Goal: Information Seeking & Learning: Find specific fact

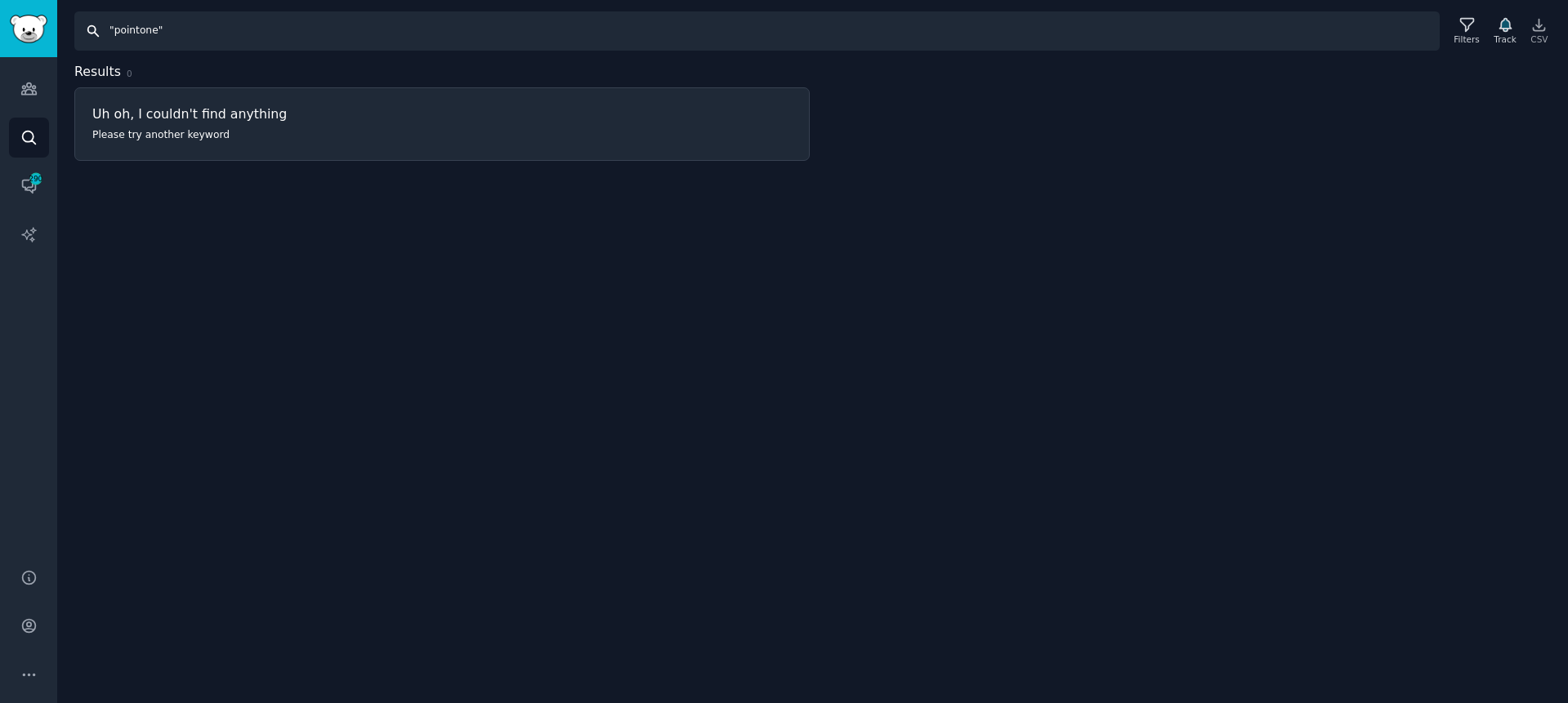
click at [300, 41] on input ""pointone"" at bounding box center [757, 31] width 1366 height 39
click at [345, 33] on input ""PointOne"" at bounding box center [757, 31] width 1366 height 39
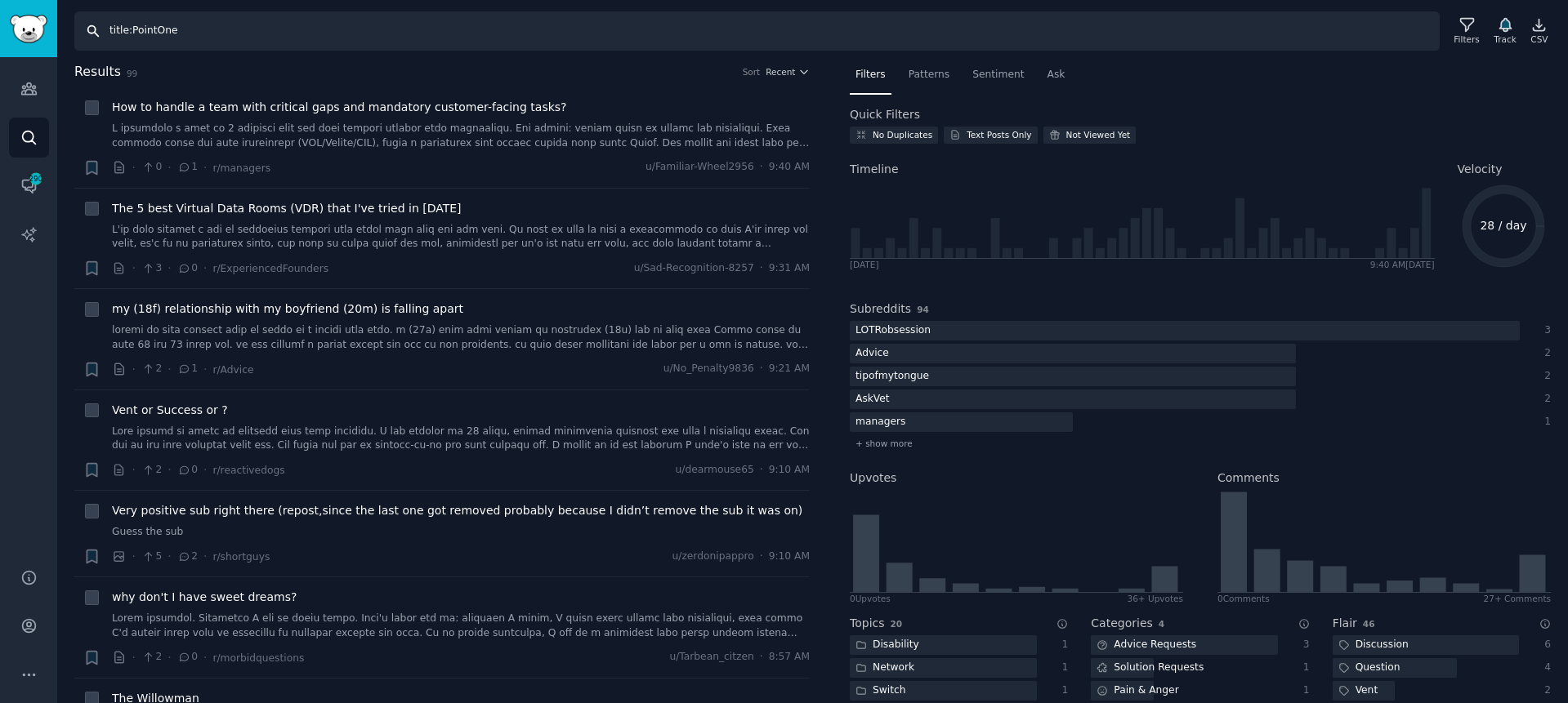
type input "title:PointOne"
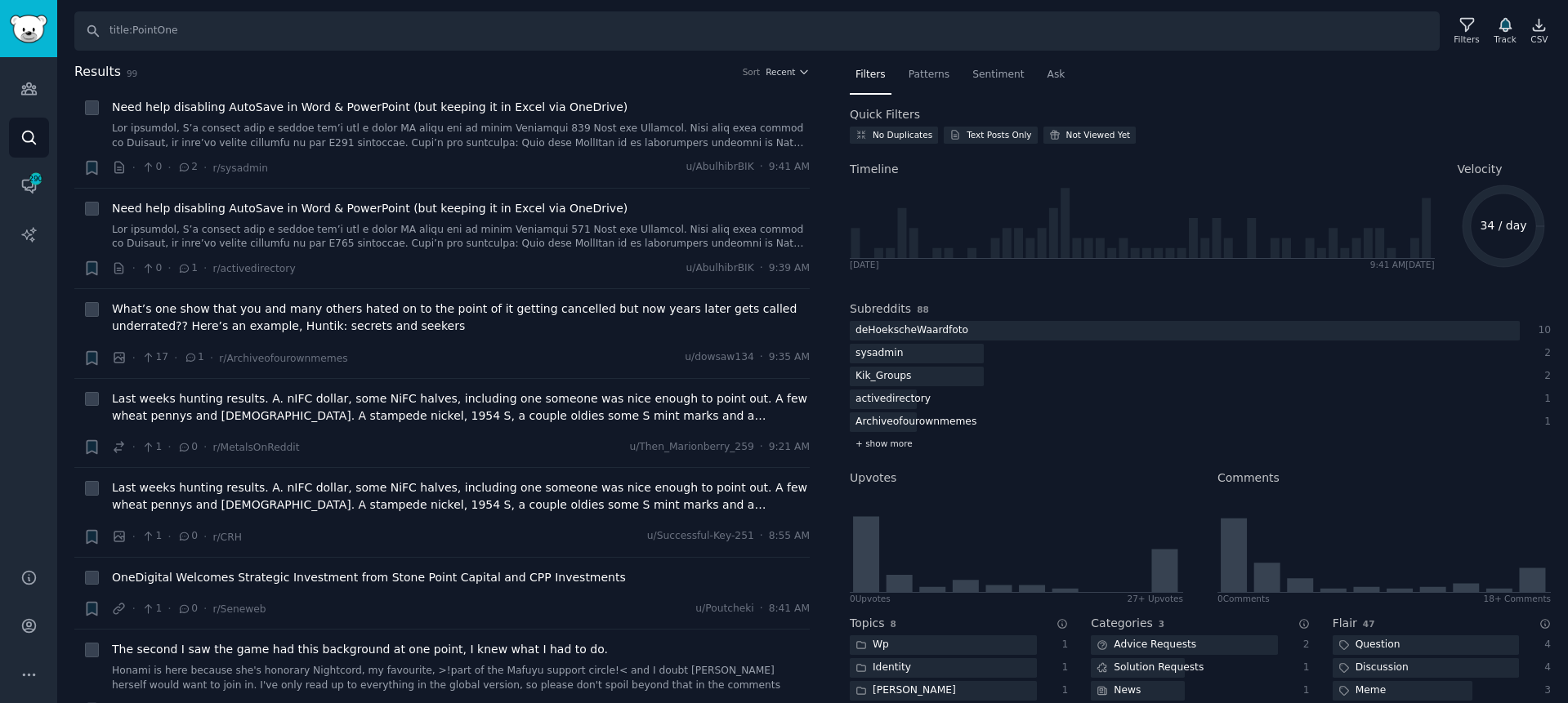
click at [884, 449] on div "+ show more" at bounding box center [1200, 444] width 701 height 17
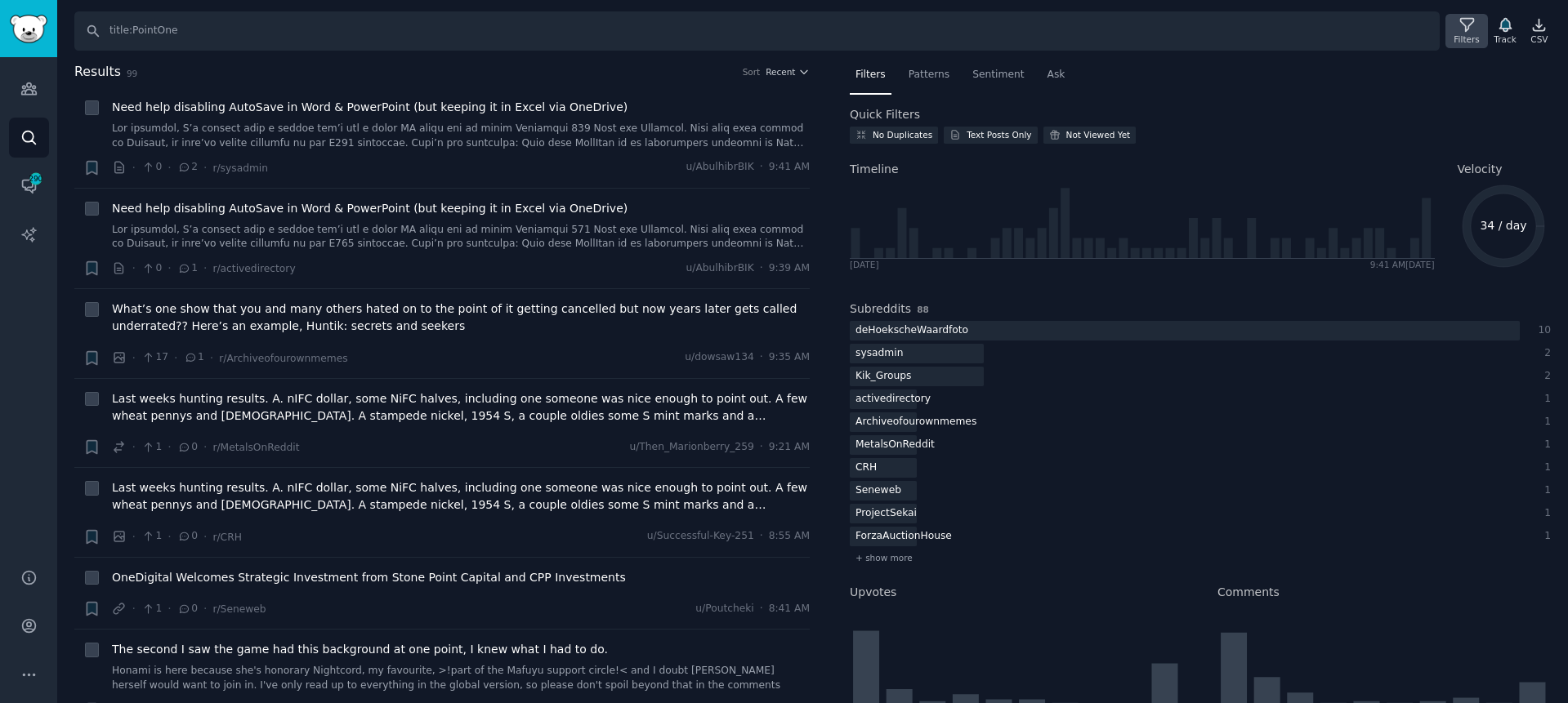
click at [1452, 28] on div "Filters" at bounding box center [1466, 31] width 43 height 34
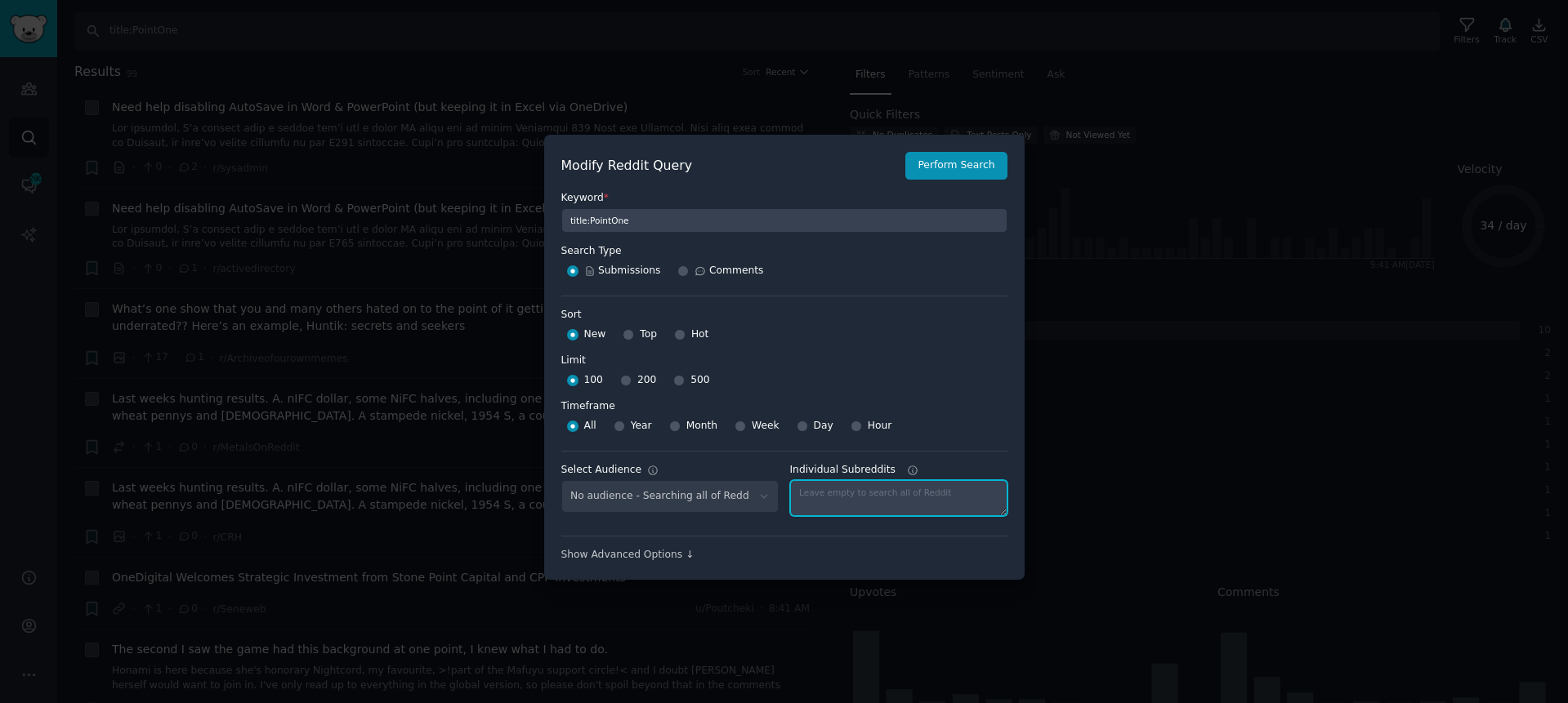
click at [875, 503] on textarea "Individual Subreddits" at bounding box center [898, 497] width 217 height 36
type textarea "LawFirm"
click at [938, 172] on button "Perform Search" at bounding box center [956, 165] width 102 height 28
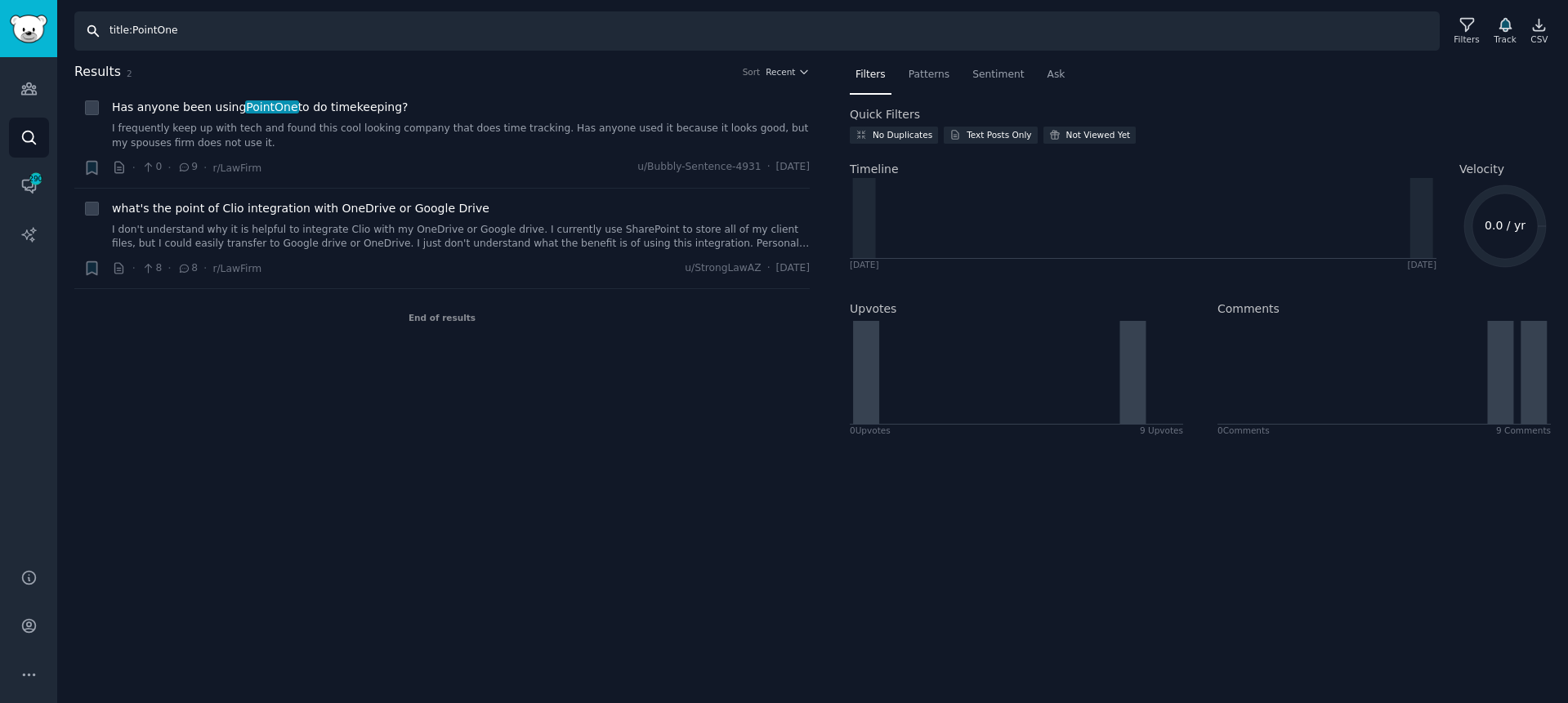
click at [215, 27] on input "title:PointOne" at bounding box center [757, 31] width 1366 height 39
type input ""pointone""
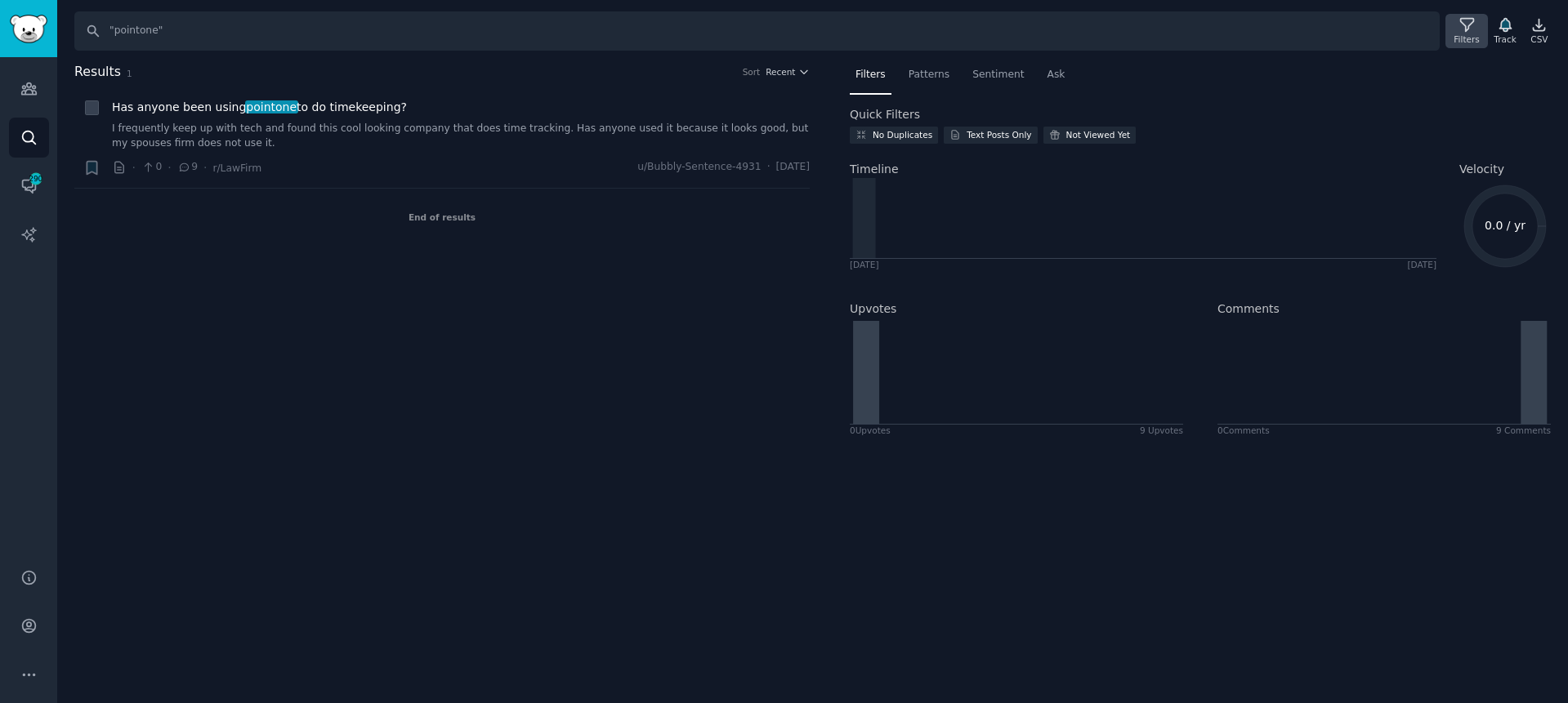
click at [1469, 28] on icon at bounding box center [1467, 24] width 17 height 17
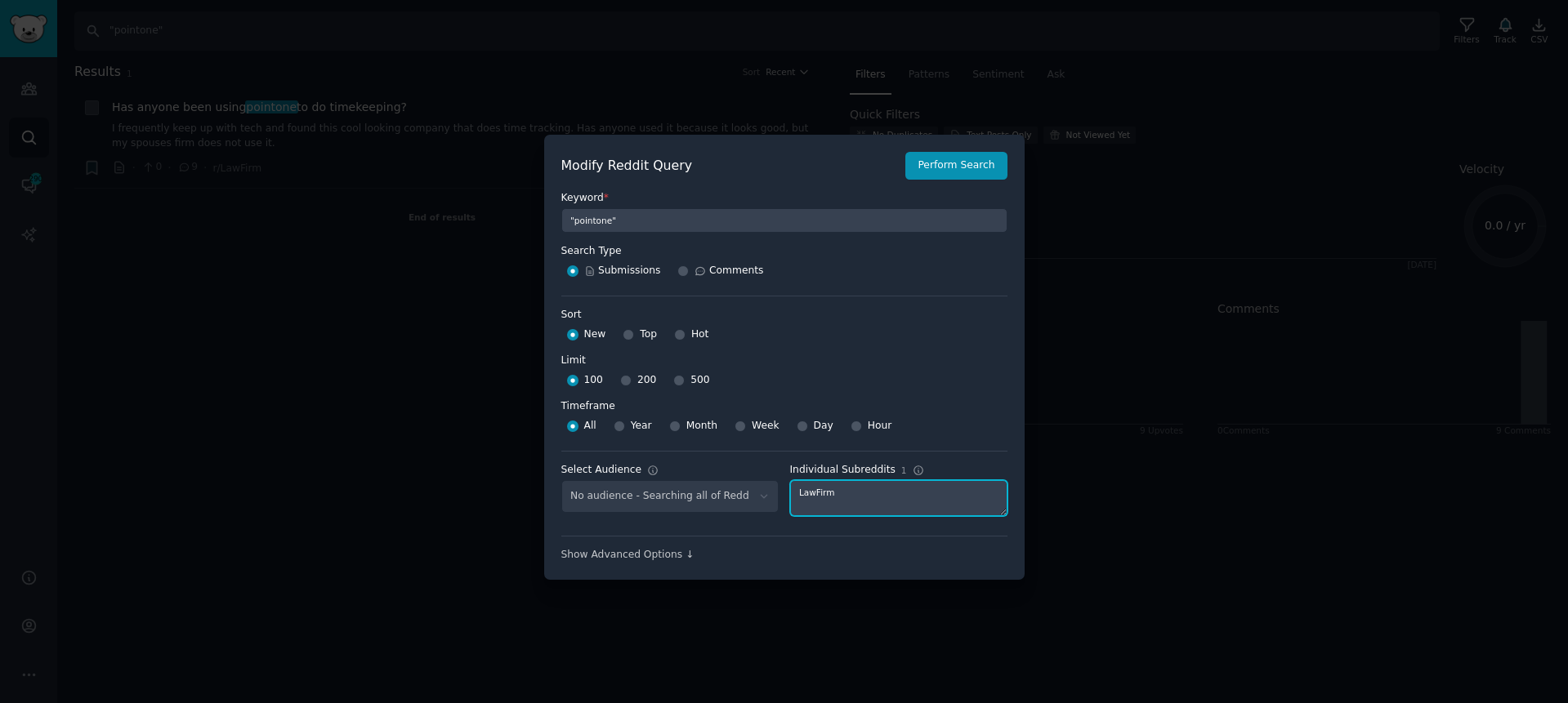
click at [866, 499] on textarea "LawFirm" at bounding box center [898, 497] width 217 height 36
click at [934, 166] on button "Perform Search" at bounding box center [956, 165] width 102 height 28
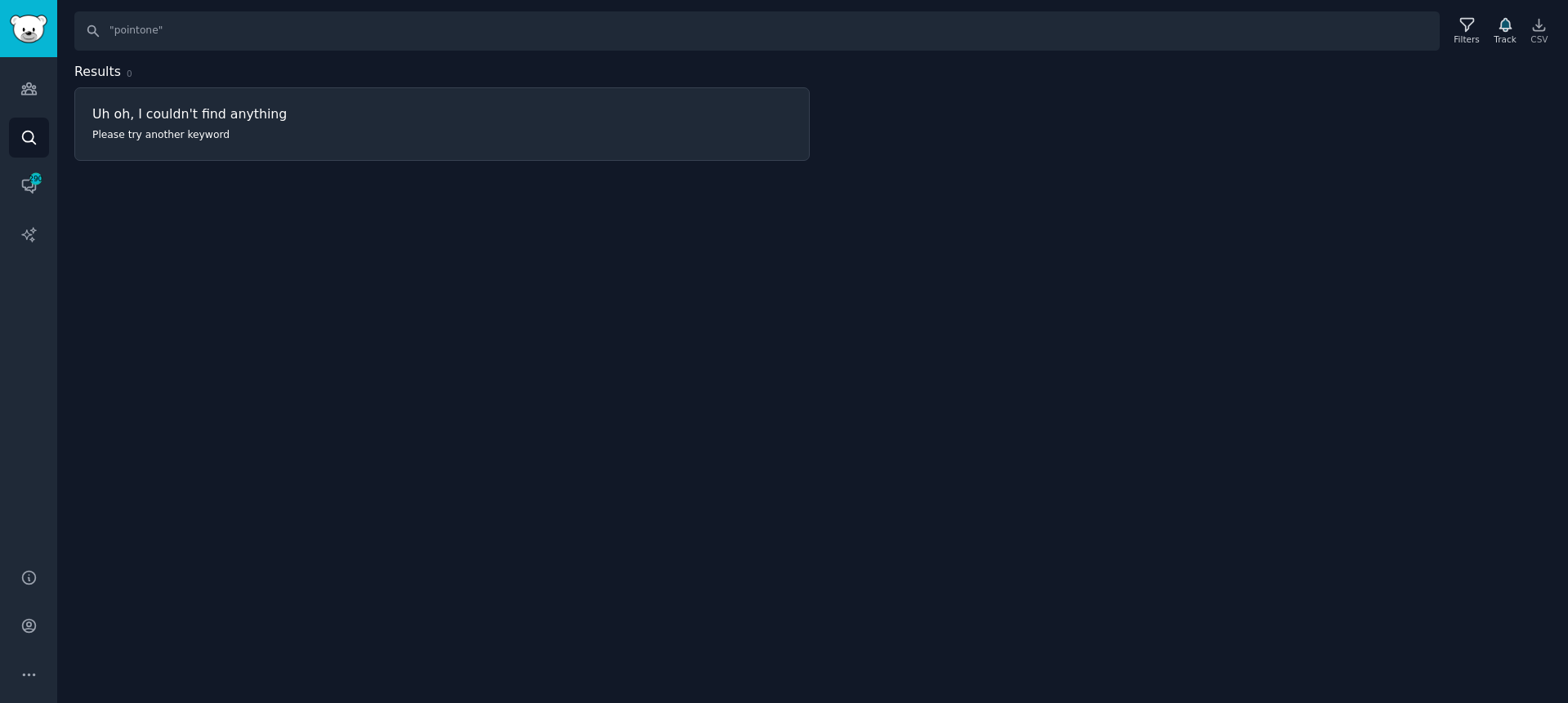
click at [814, 268] on div "Search "pointone" Filters Track CSV Results 0 Uh oh, I couldn't find anything P…" at bounding box center [813, 352] width 1511 height 703
click at [1463, 29] on icon at bounding box center [1467, 25] width 13 height 13
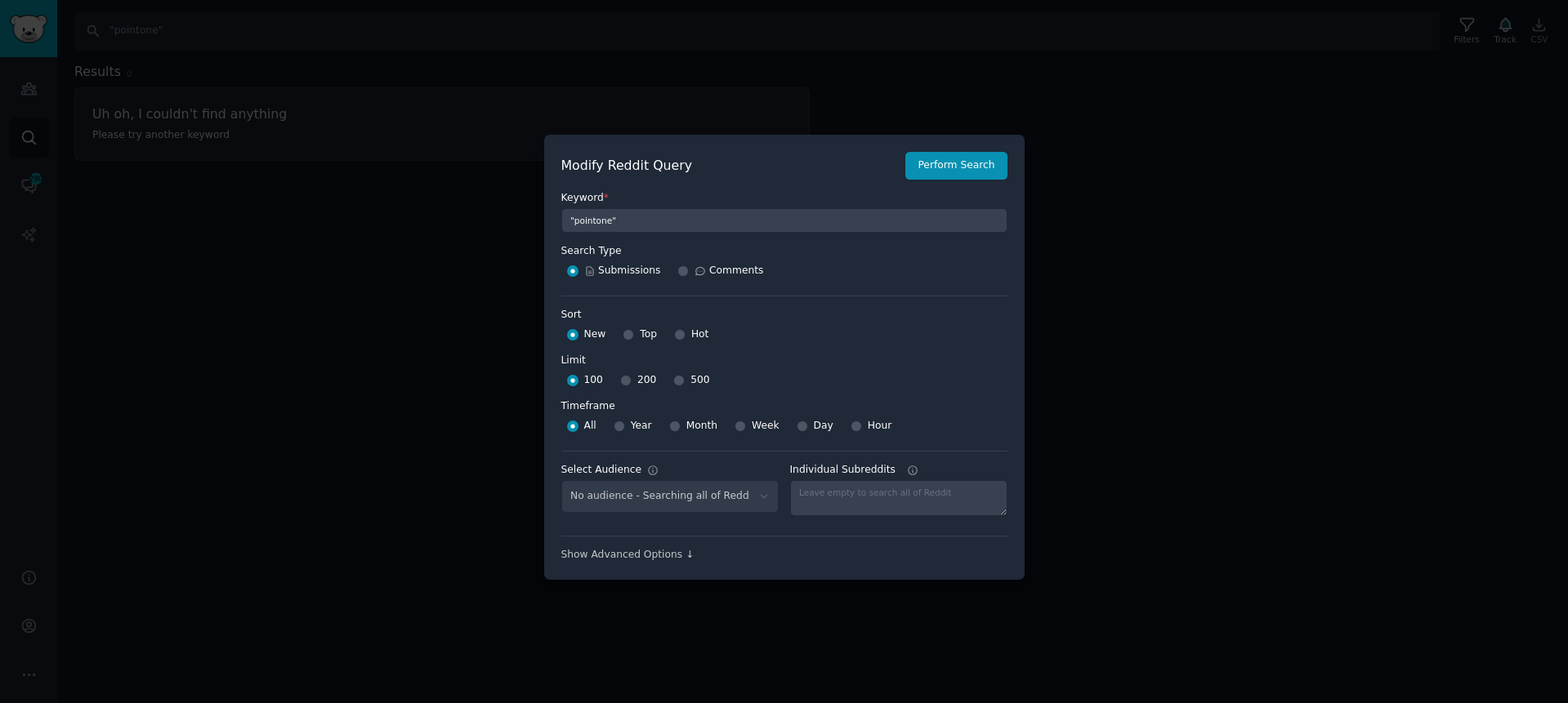
click at [641, 427] on span "Year" at bounding box center [641, 426] width 21 height 15
click at [625, 427] on input "Year" at bounding box center [619, 426] width 12 height 12
radio input "true"
click at [964, 171] on button "Perform Search" at bounding box center [956, 165] width 102 height 28
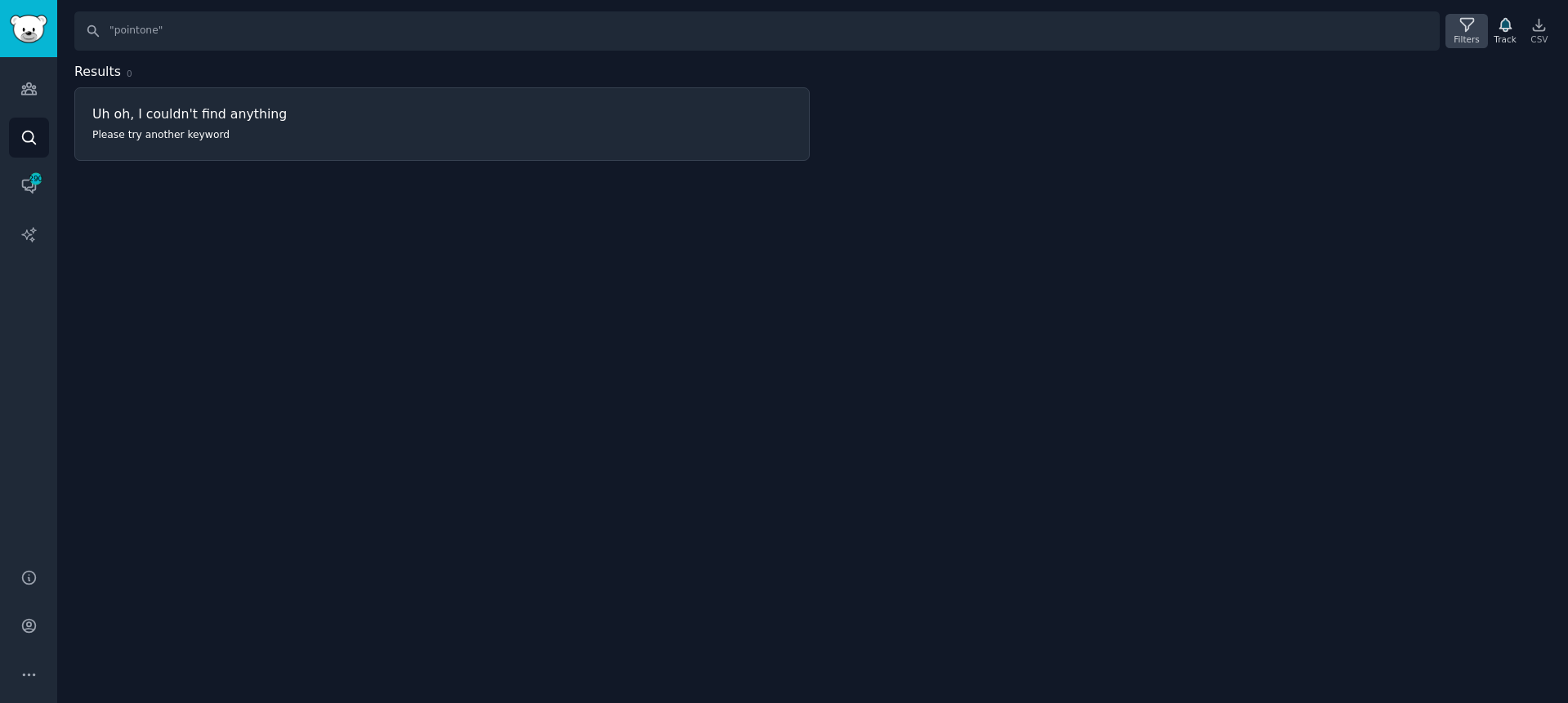
click at [1467, 35] on div "Filters" at bounding box center [1466, 39] width 25 height 12
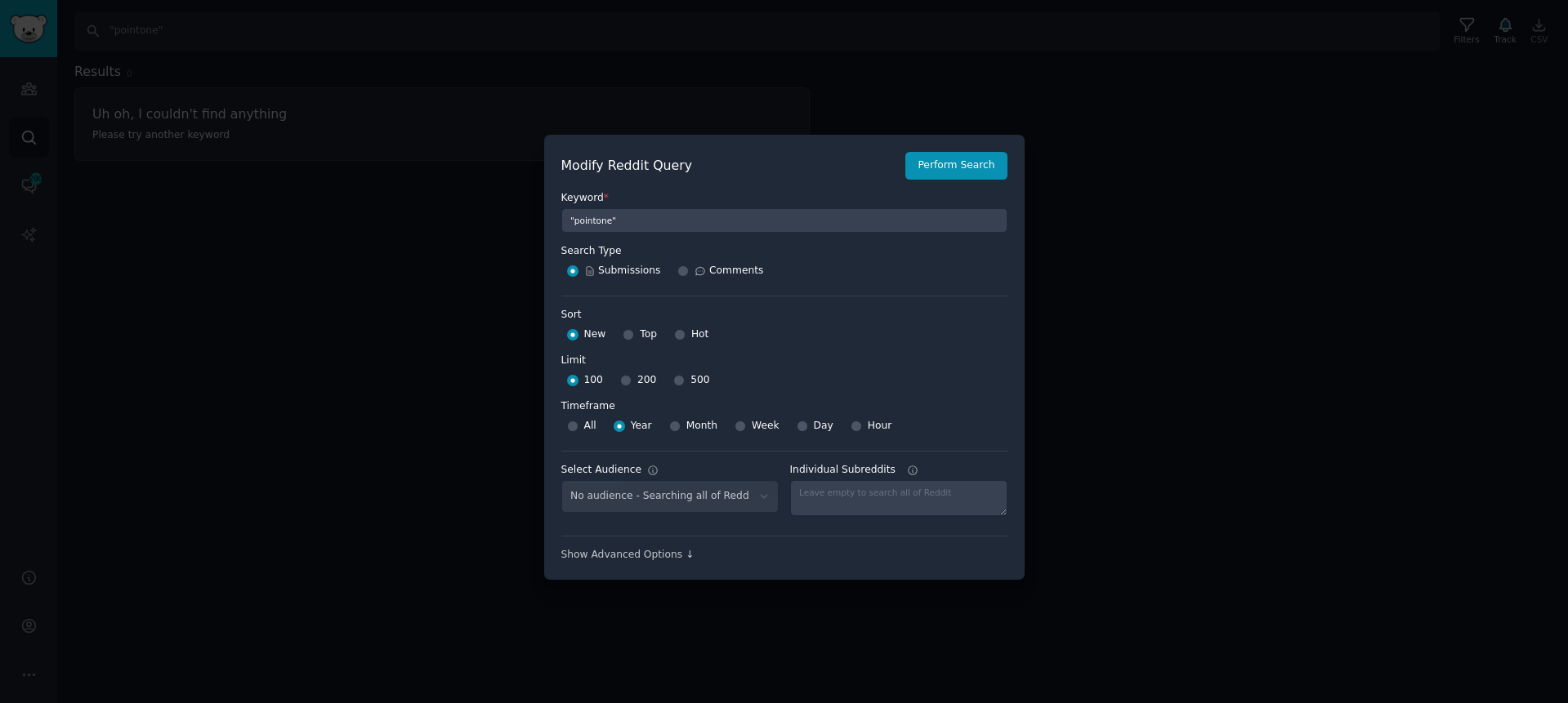
click at [584, 431] on span "All" at bounding box center [590, 426] width 13 height 15
click at [578, 431] on input "All" at bounding box center [573, 426] width 12 height 12
radio input "true"
click at [872, 488] on textarea "Individual Subreddits" at bounding box center [898, 497] width 217 height 36
type textarea "all"
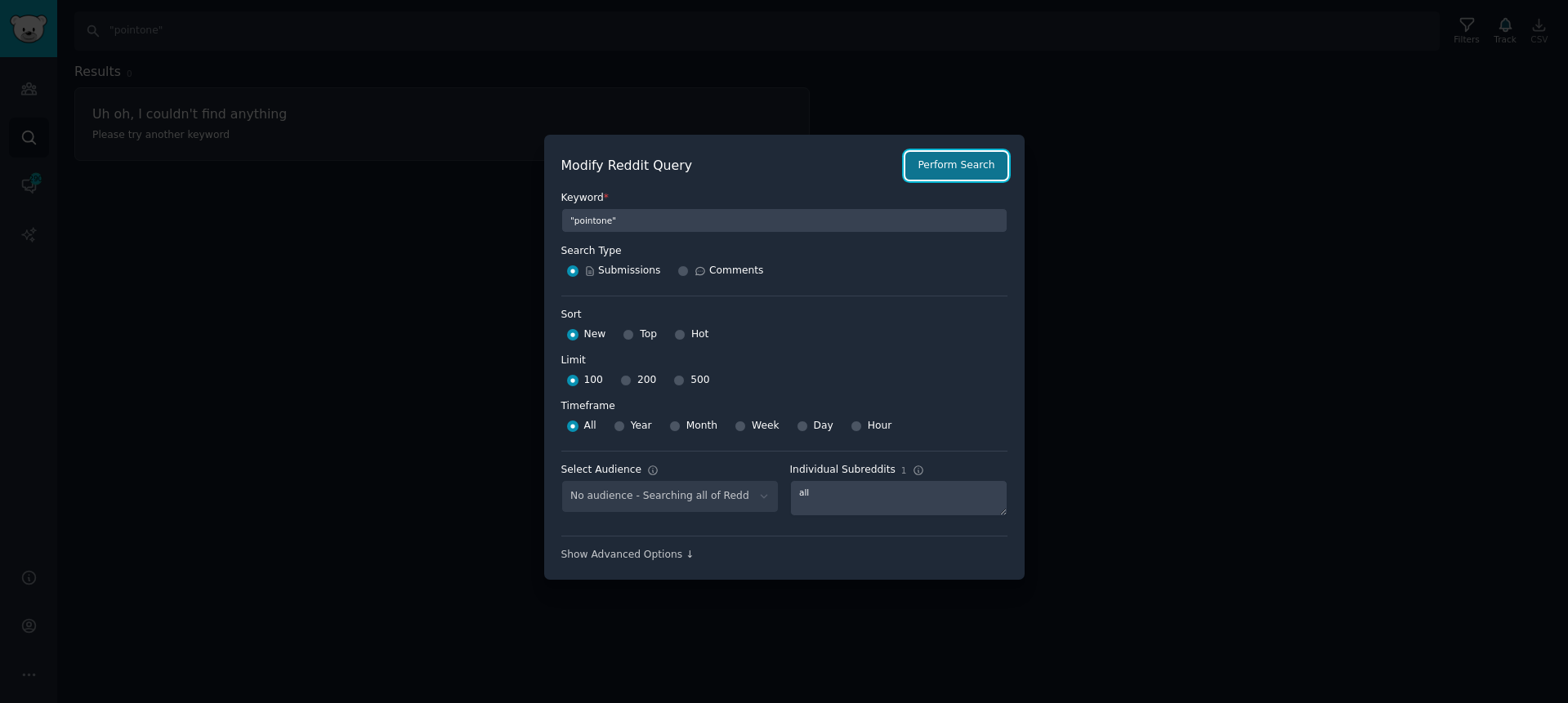
click at [979, 154] on button "Perform Search" at bounding box center [956, 165] width 102 height 28
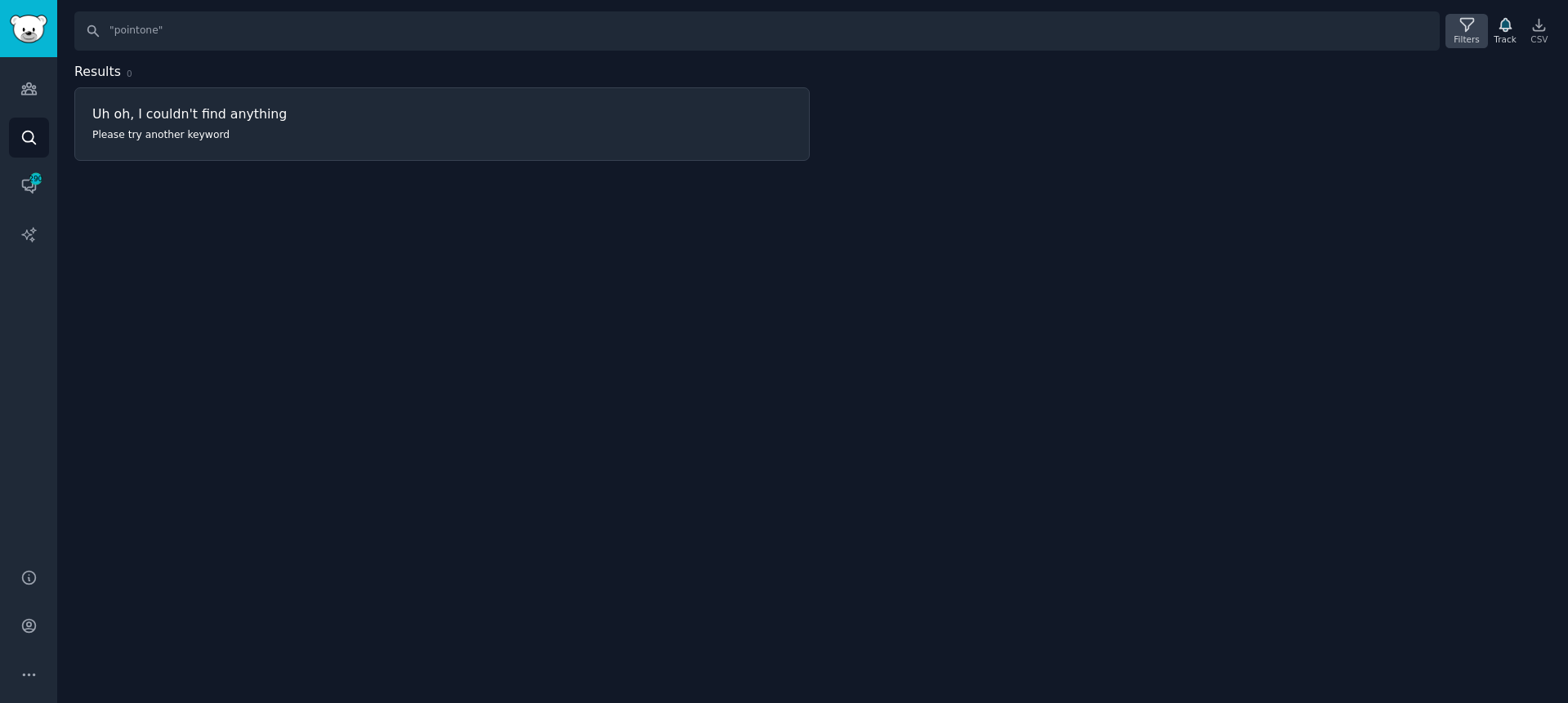
click at [1472, 18] on icon at bounding box center [1467, 24] width 17 height 17
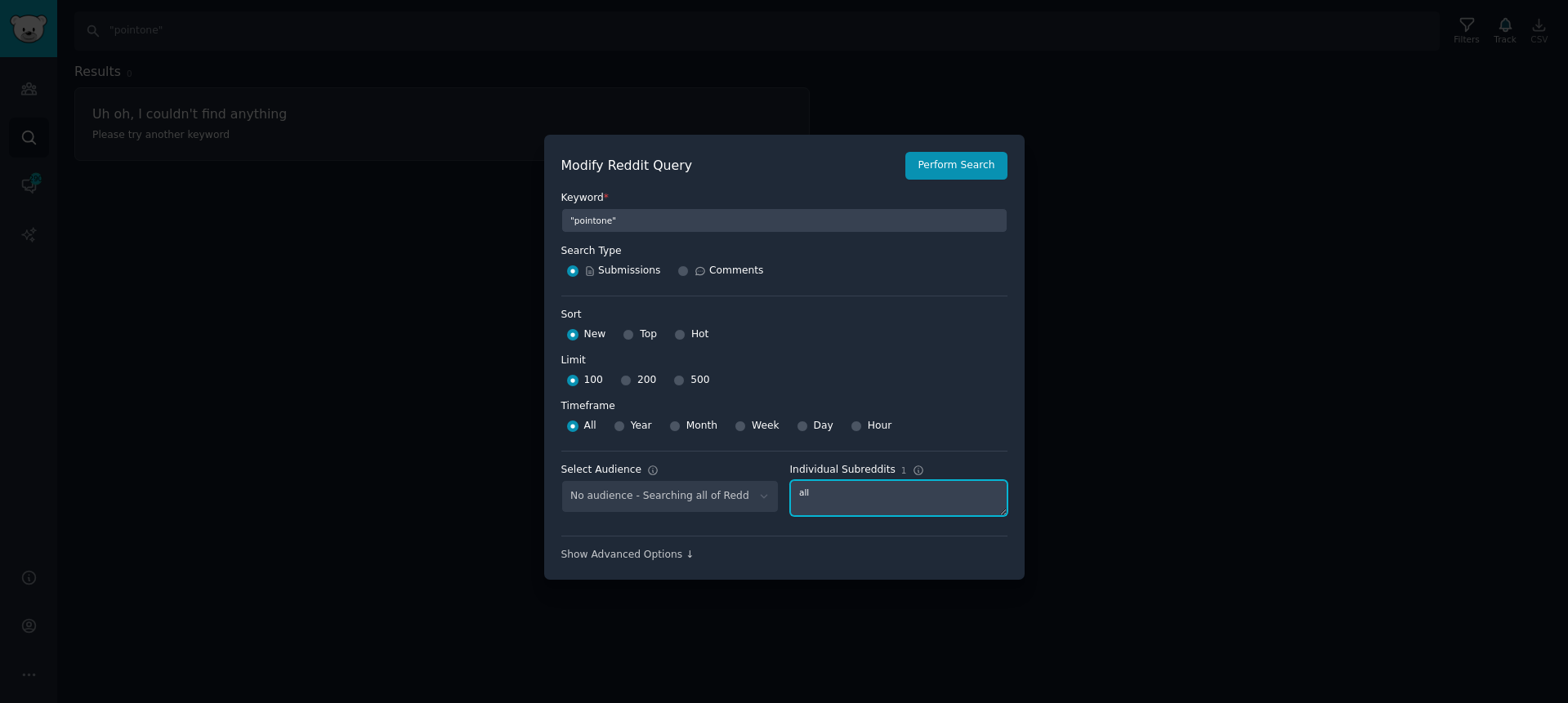
click at [863, 487] on textarea "all" at bounding box center [898, 497] width 217 height 36
paste textarea "LawFirm"
type textarea "LawFirm"
click at [937, 168] on button "Perform Search" at bounding box center [956, 165] width 102 height 28
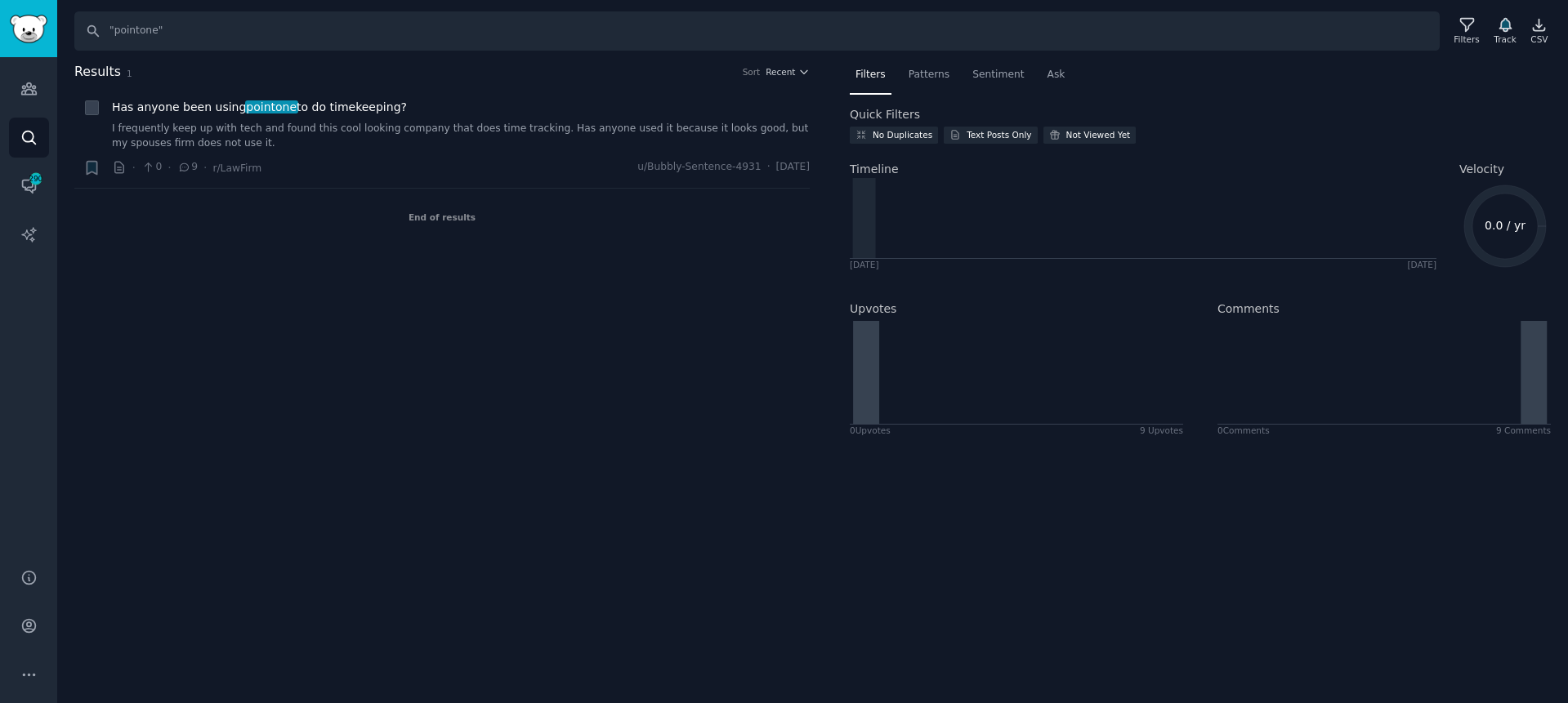
click at [709, 415] on div "Results 1 Sort Recent + Has anyone been using pointone to do timekeeping? I fre…" at bounding box center [453, 257] width 758 height 390
click at [191, 23] on input ""pointone"" at bounding box center [757, 31] width 1366 height 39
click at [1096, 19] on input ""pointone"" at bounding box center [757, 31] width 1366 height 39
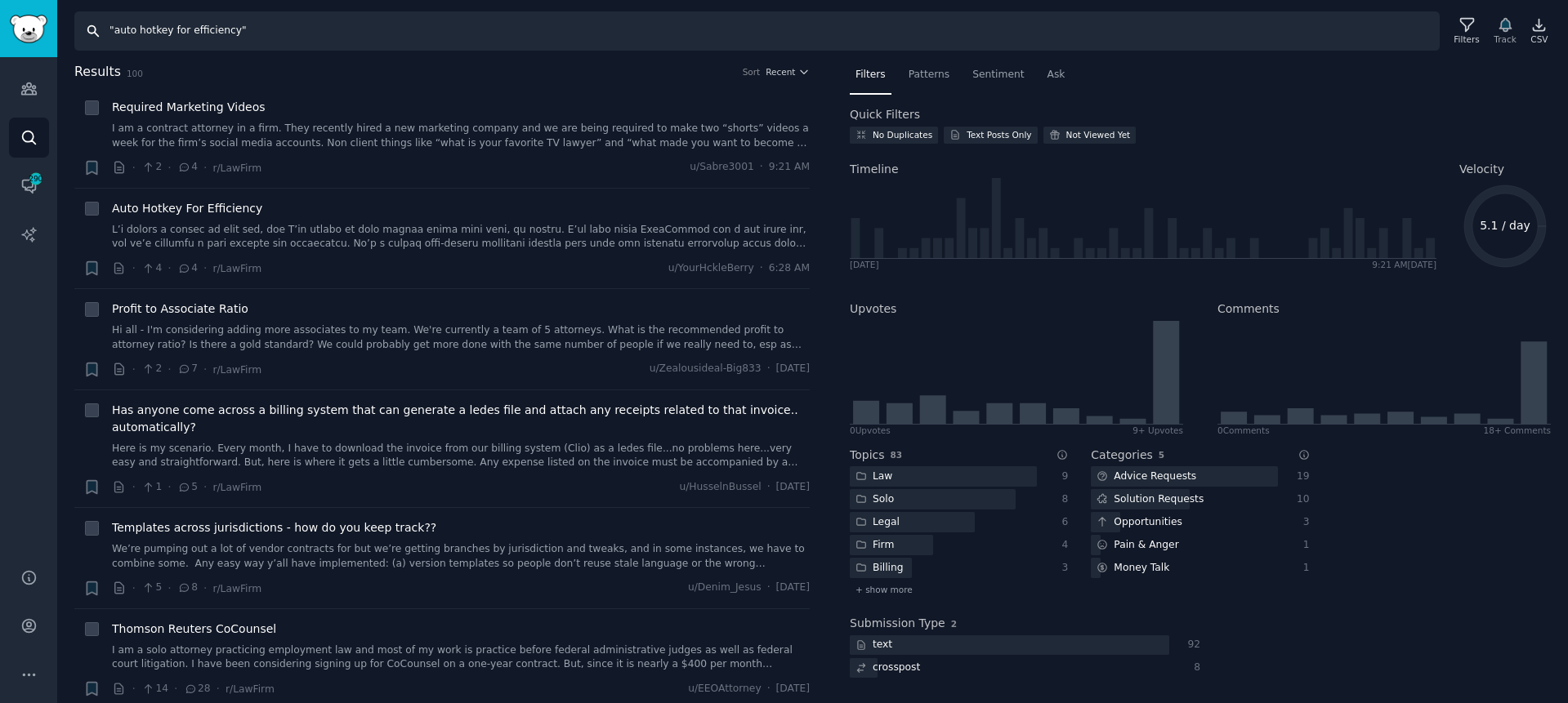
type input ""auto hotkey for efficiency""
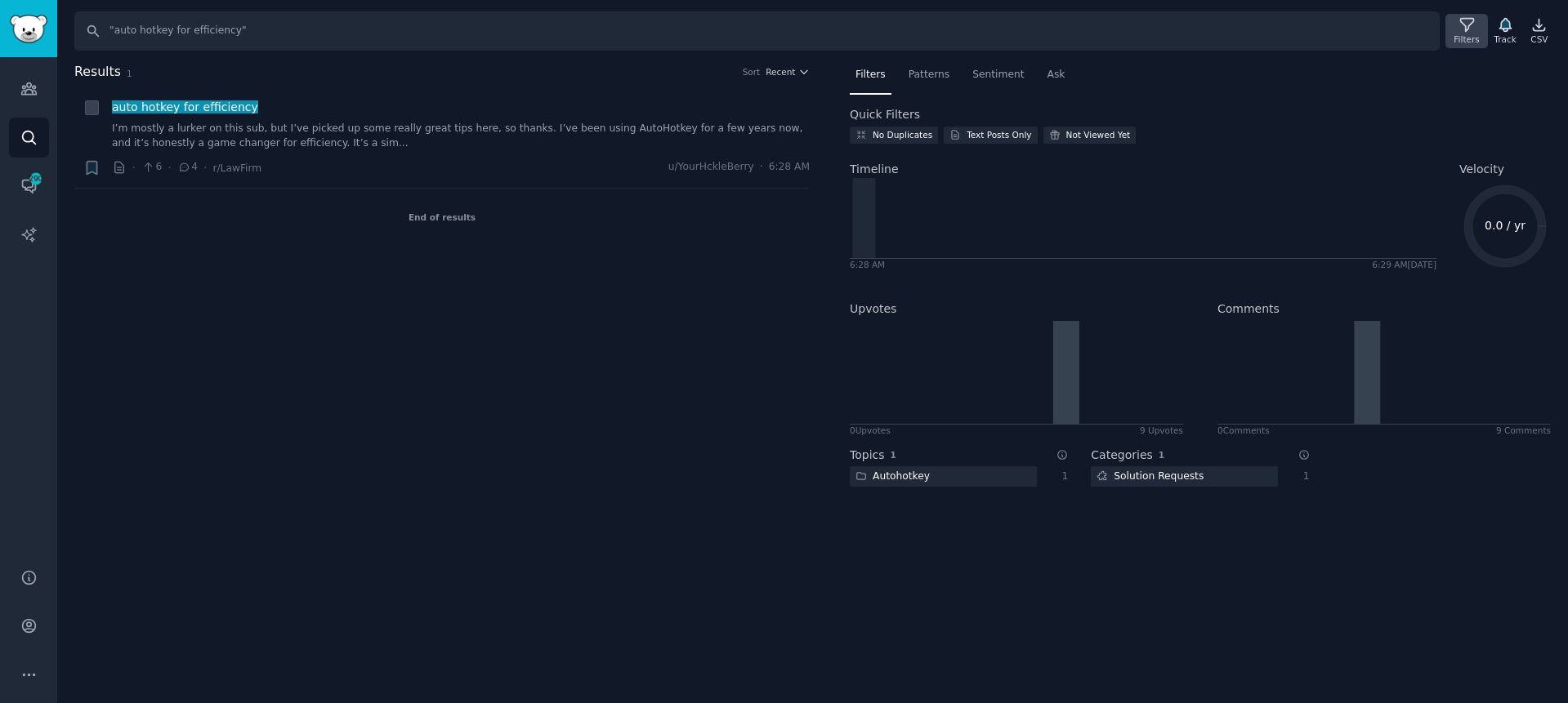
click at [1471, 24] on icon at bounding box center [1467, 24] width 17 height 17
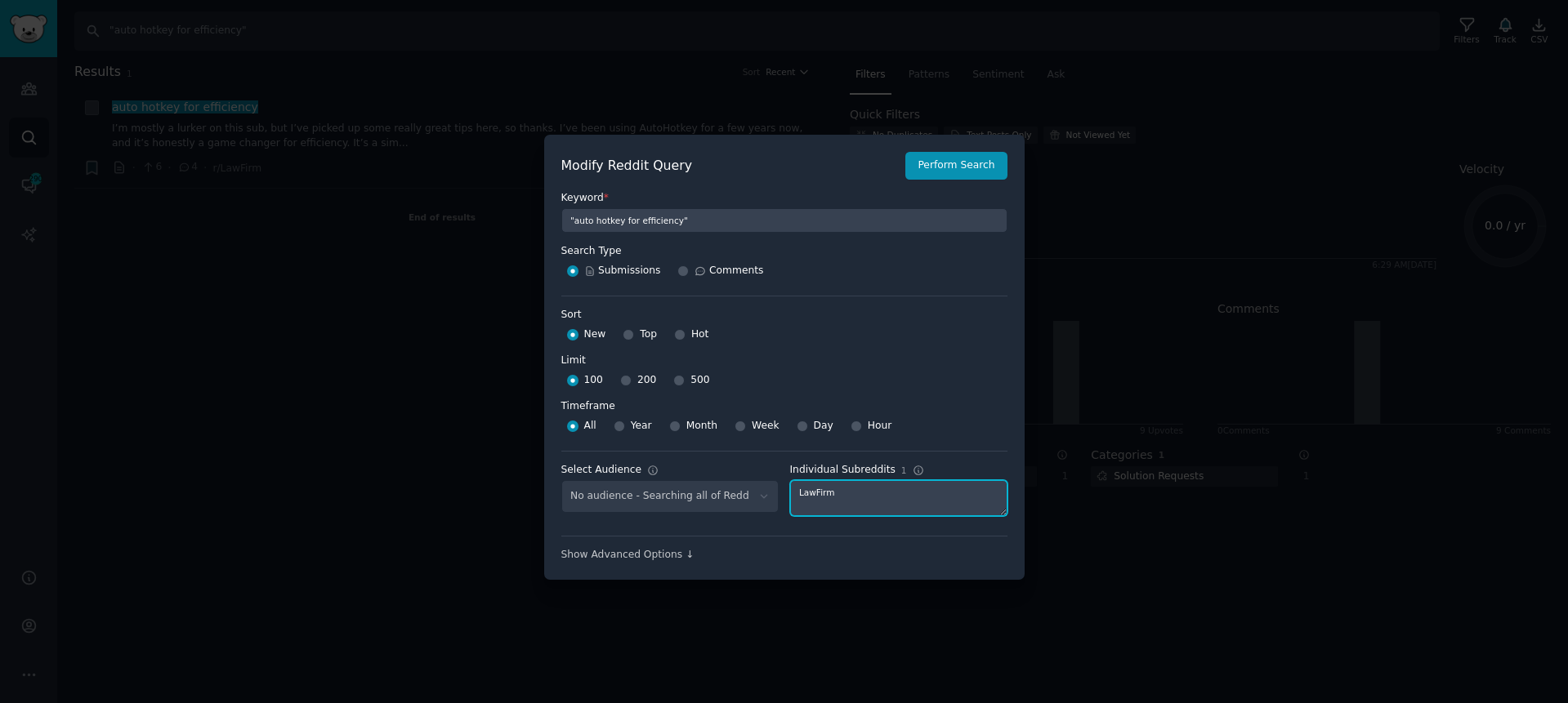
click at [877, 492] on textarea "LawFirm" at bounding box center [898, 497] width 217 height 36
click at [942, 173] on button "Perform Search" at bounding box center [956, 165] width 102 height 28
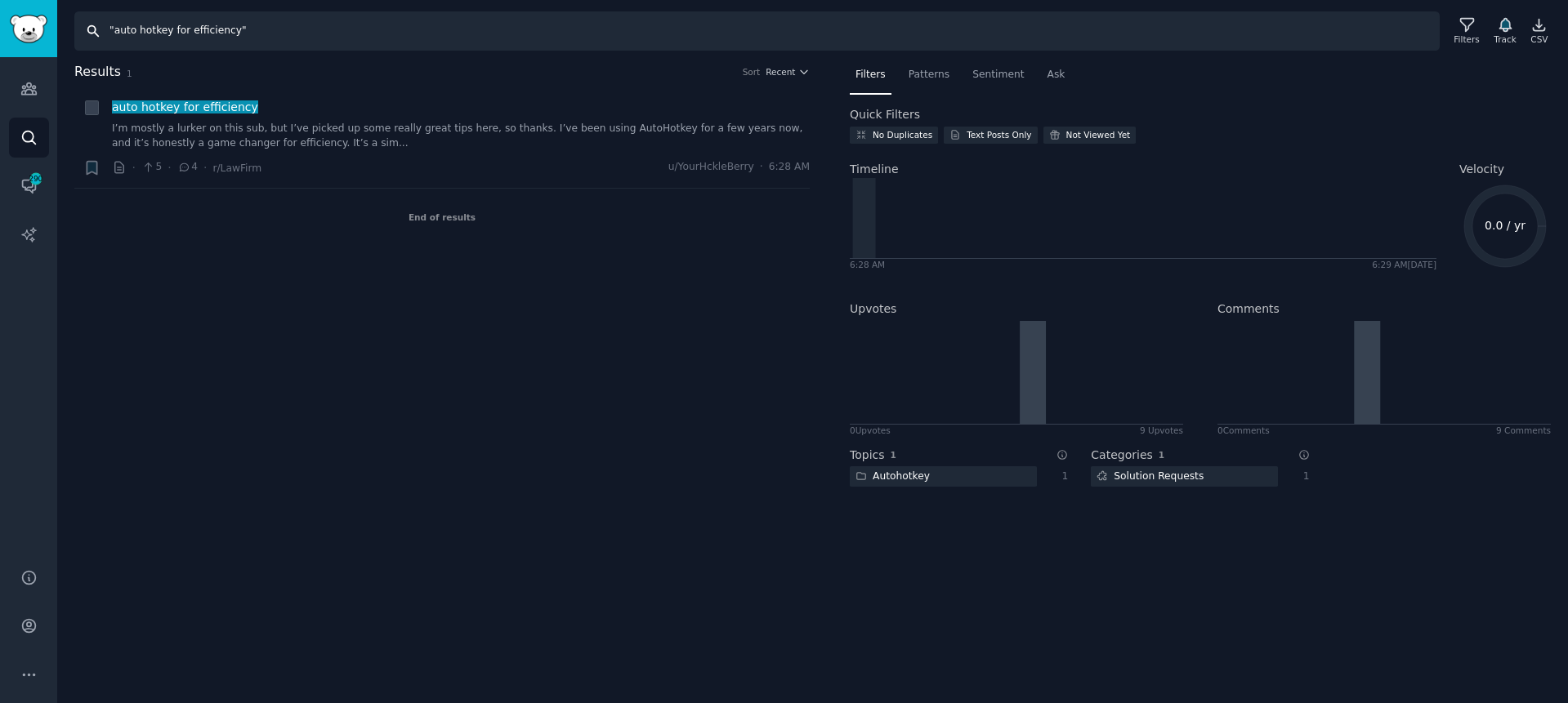
click at [365, 22] on input ""auto hotkey for efficiency"" at bounding box center [757, 31] width 1366 height 39
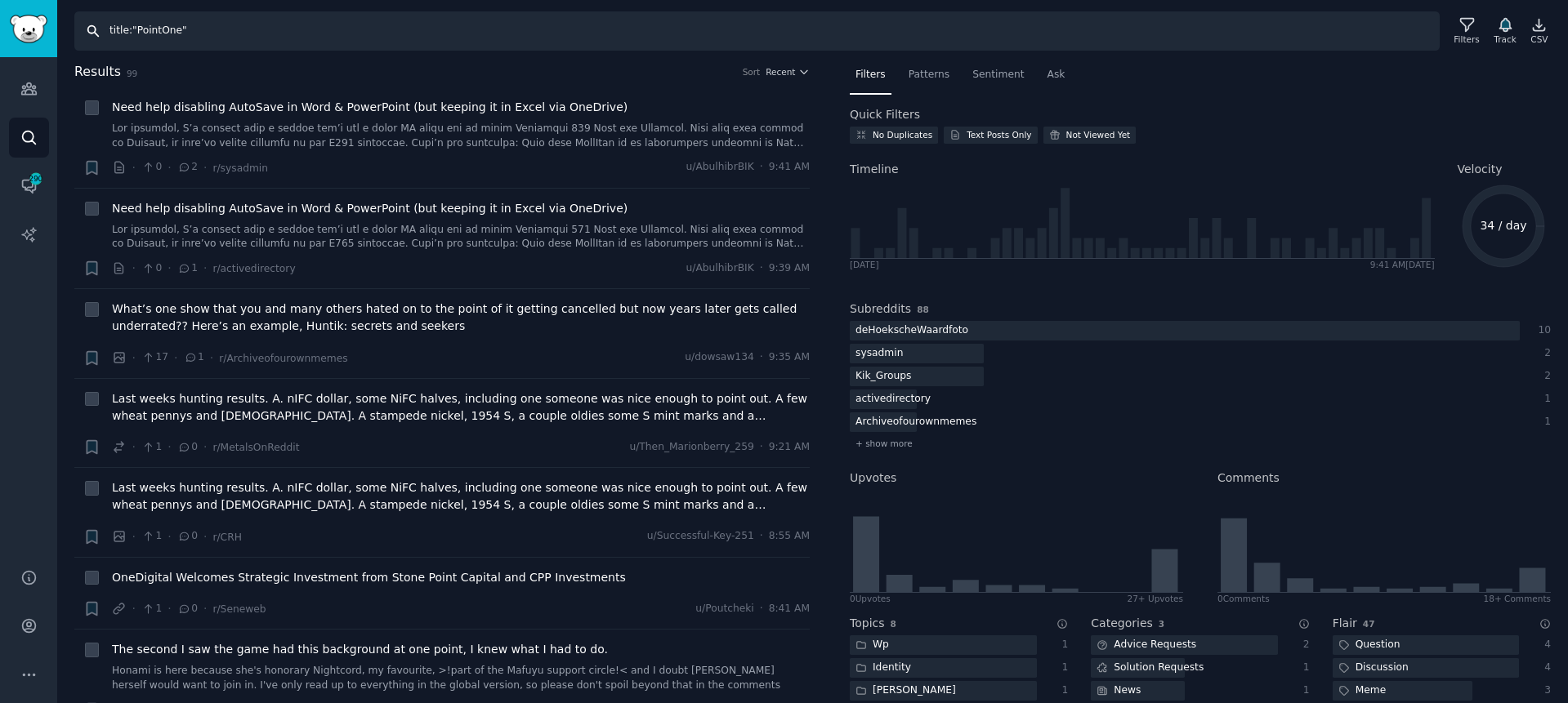
type input "title:"PointOne""
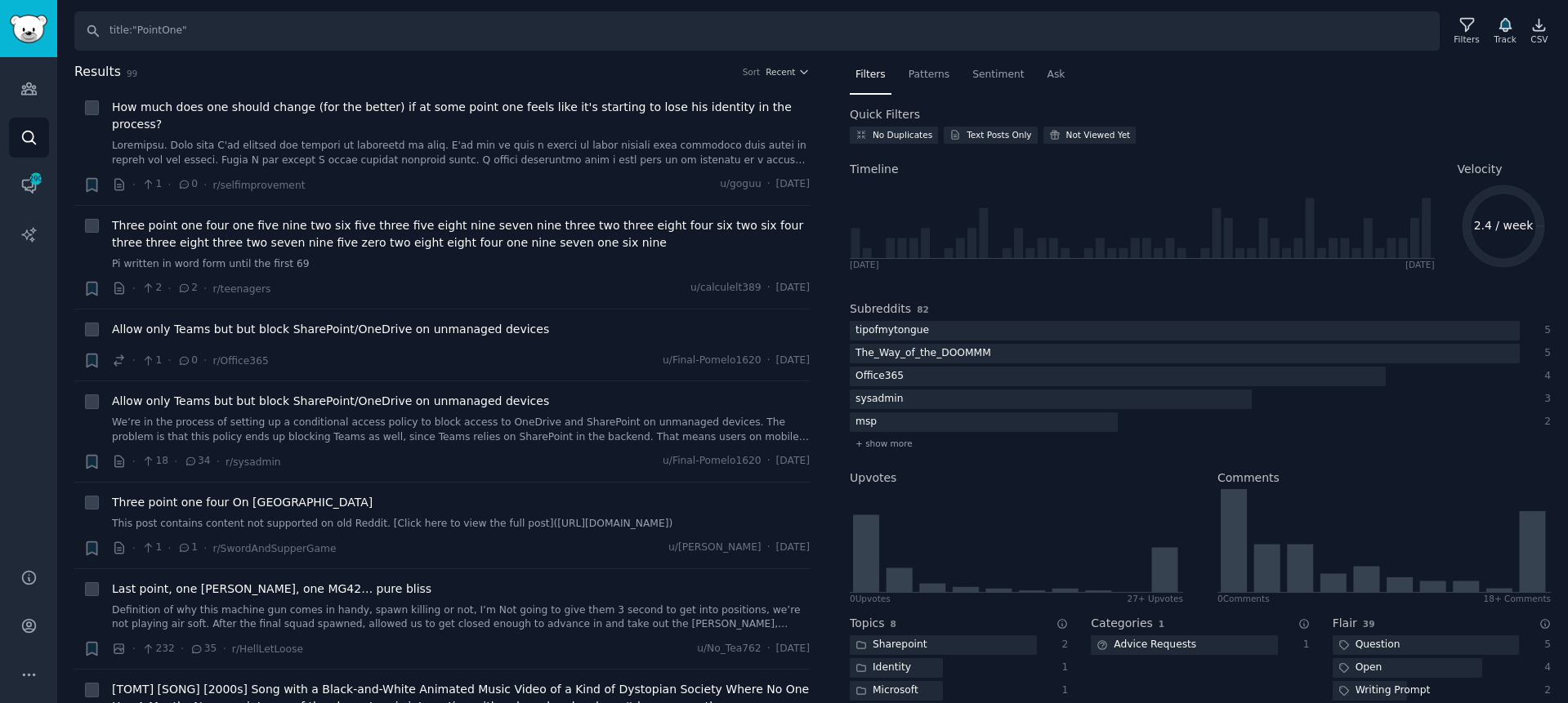
click at [349, 62] on h2 "Results 99 Sort Recent" at bounding box center [442, 72] width 735 height 20
click at [274, 23] on input "title:"PointOne"" at bounding box center [757, 31] width 1366 height 39
